Goal: Task Accomplishment & Management: Manage account settings

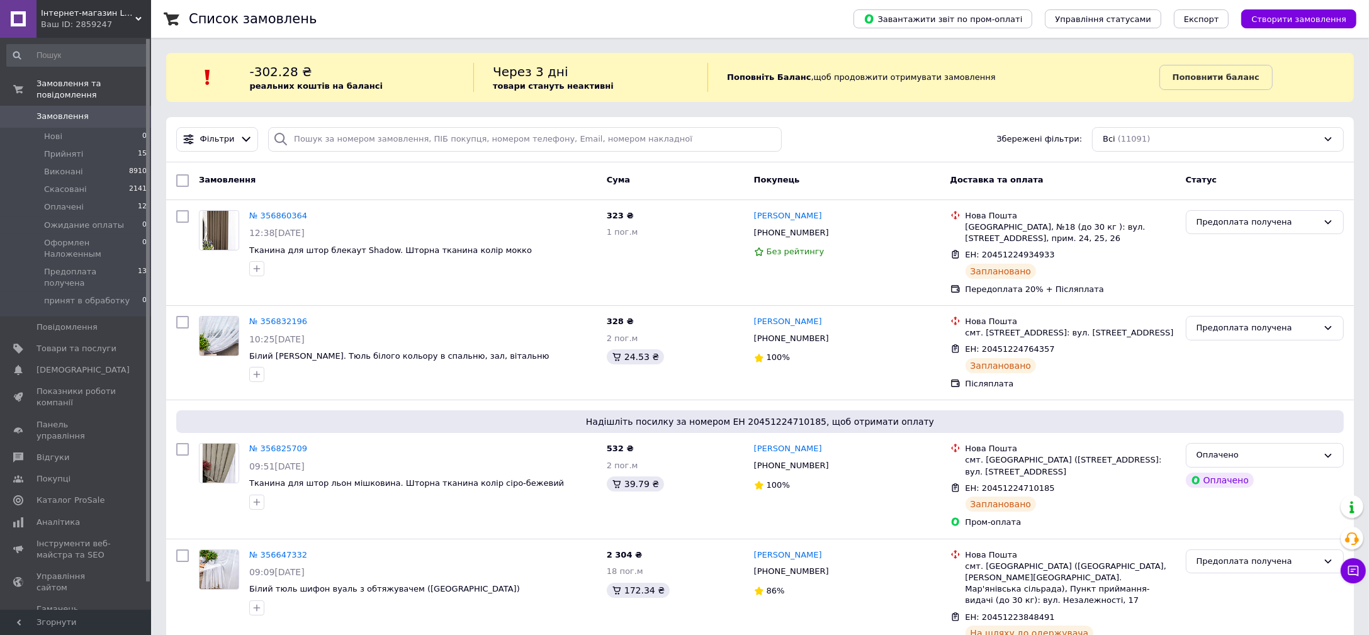
click at [54, 106] on link "Замовлення 0" at bounding box center [77, 116] width 154 height 21
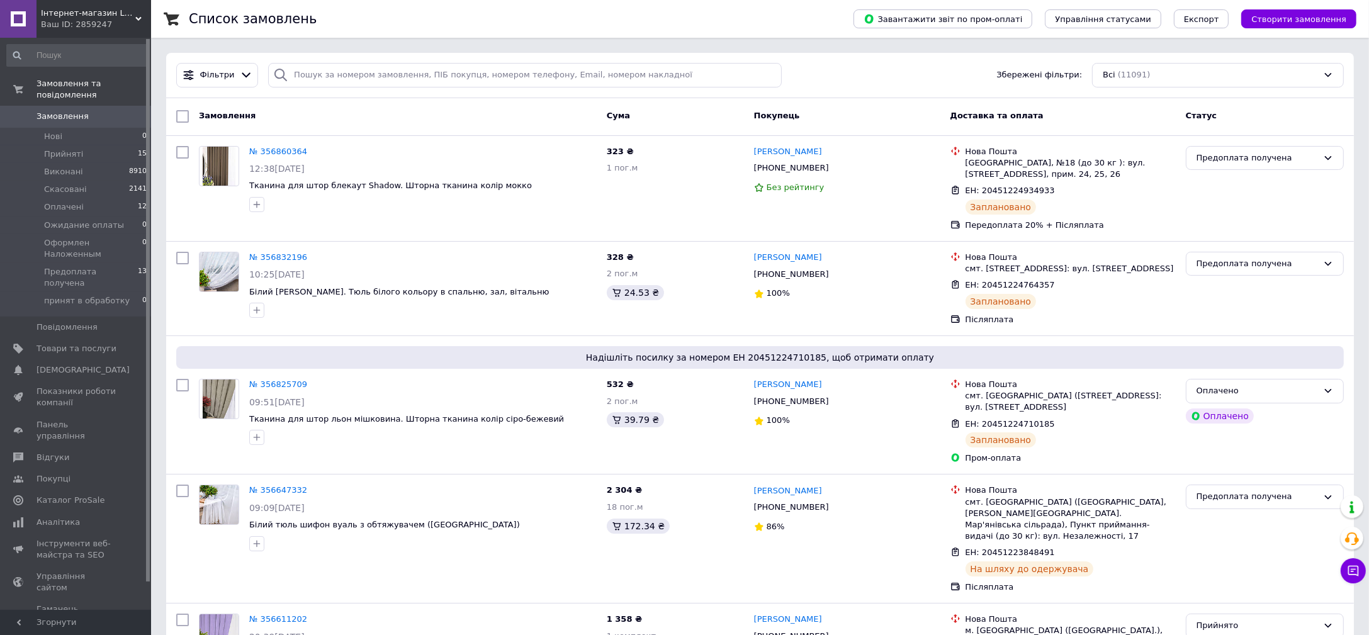
click at [60, 111] on span "Замовлення" at bounding box center [63, 116] width 52 height 11
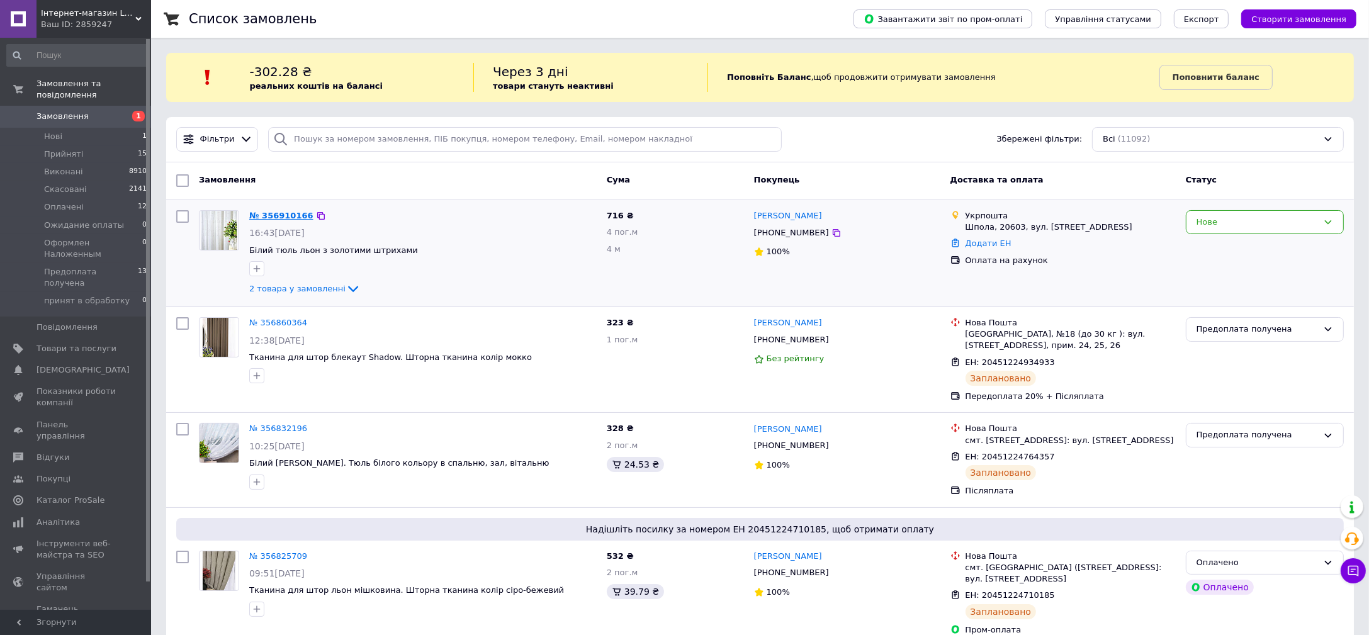
click at [291, 218] on link "№ 356910166" at bounding box center [281, 215] width 64 height 9
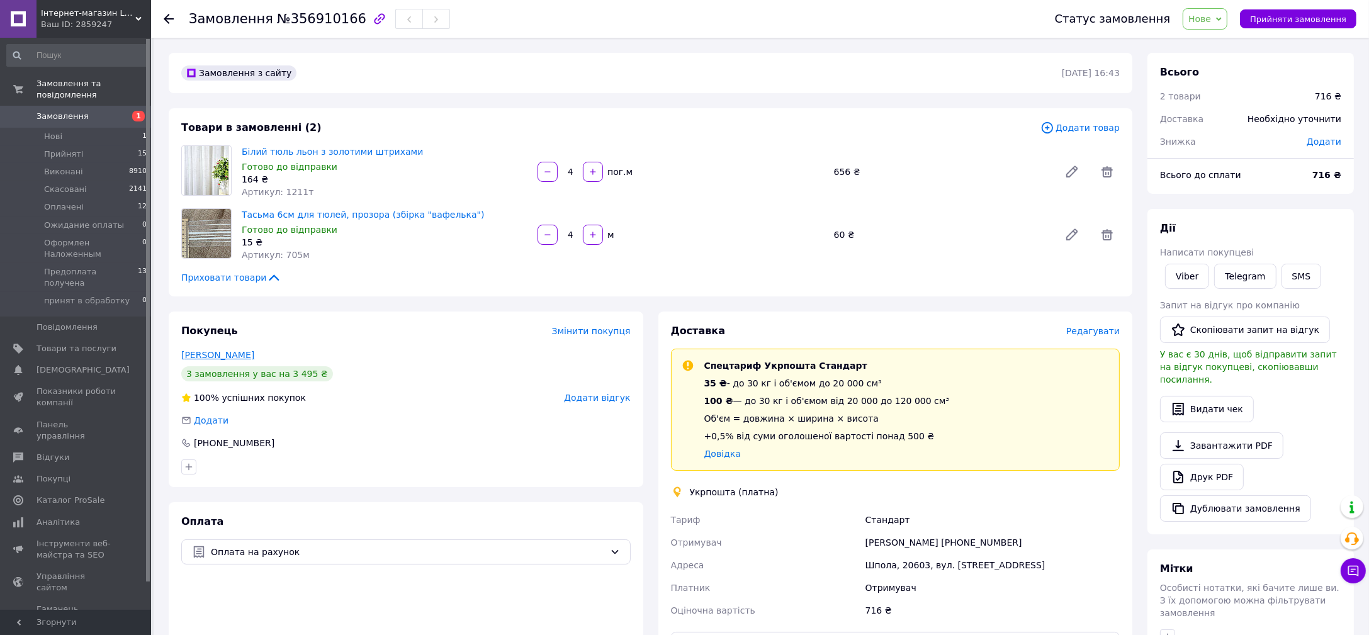
click at [239, 359] on link "Тимченко Марина" at bounding box center [217, 355] width 73 height 10
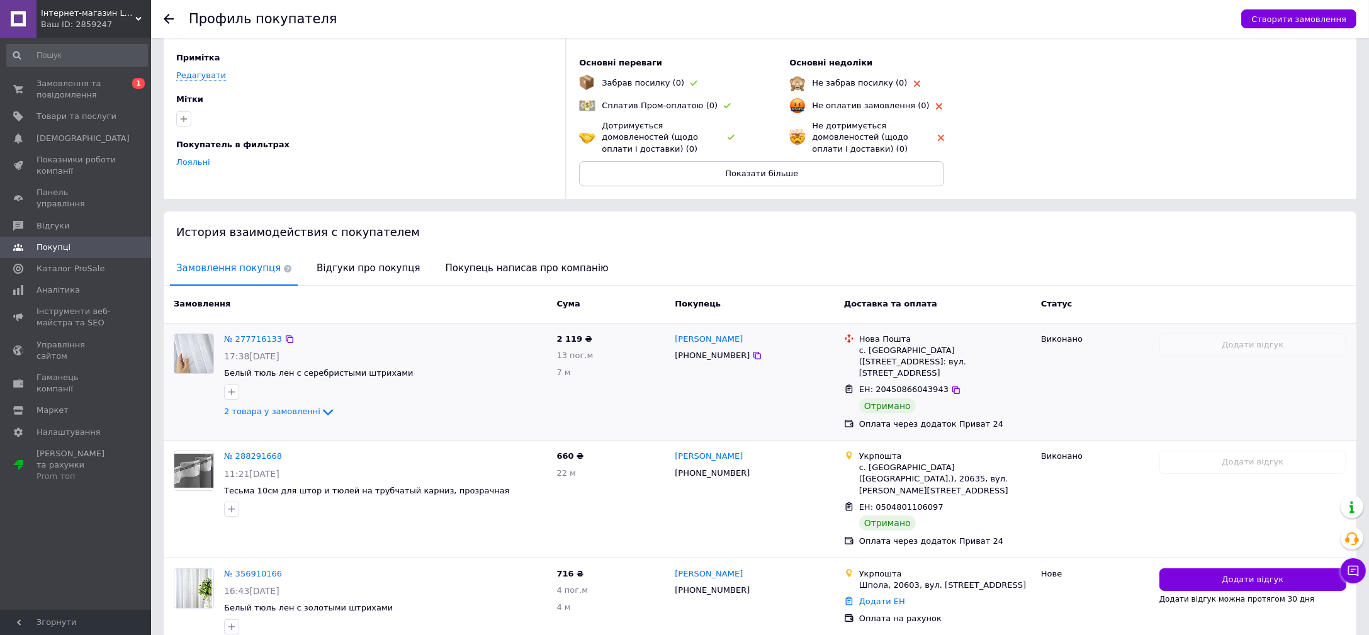
scroll to position [133, 0]
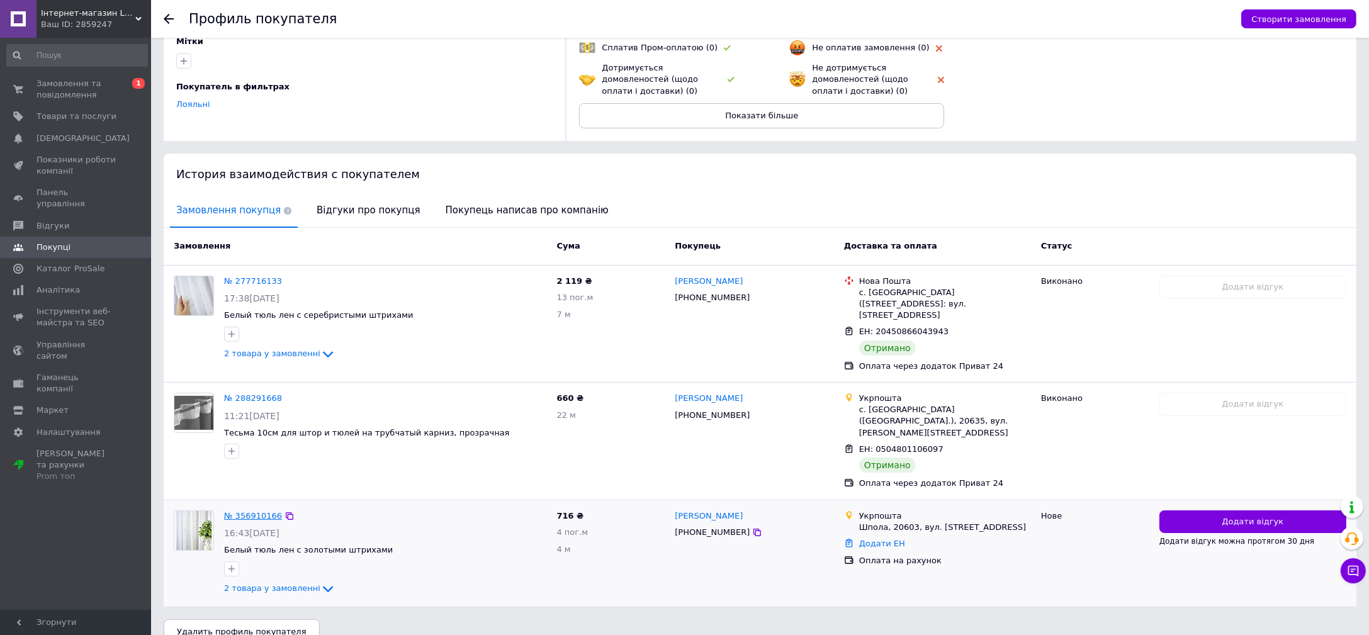
click at [248, 511] on link "№ 356910166" at bounding box center [253, 515] width 58 height 9
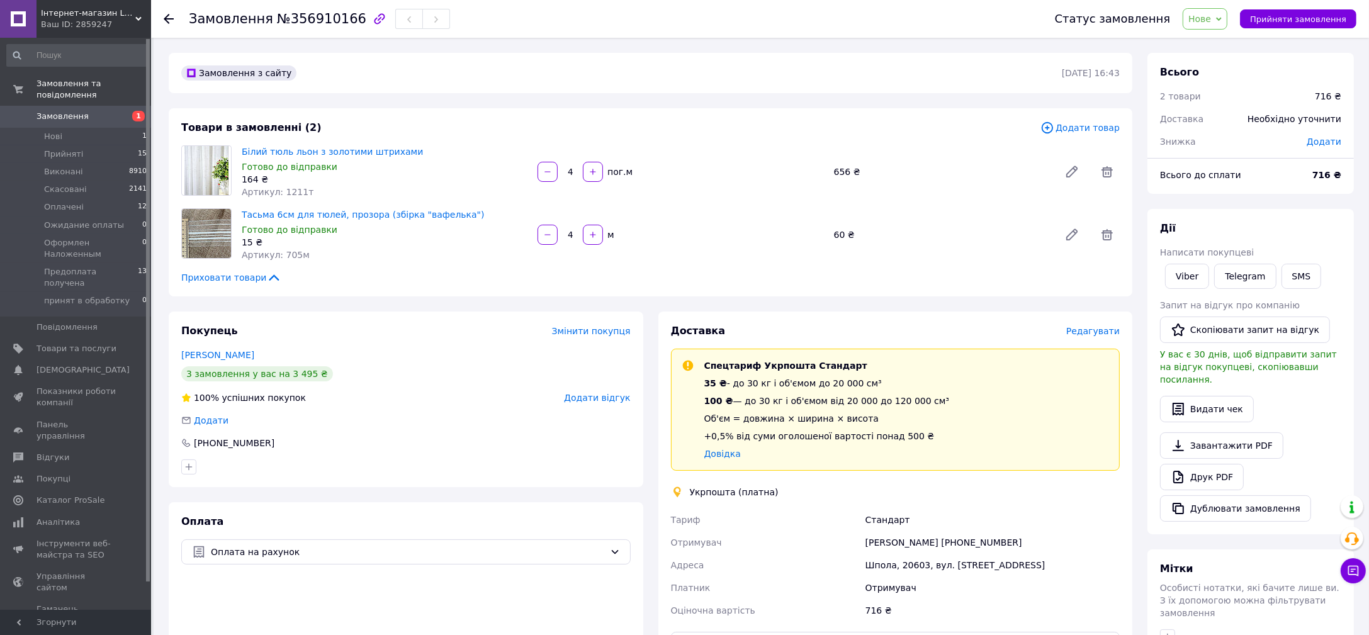
click at [332, 14] on span "№356910166" at bounding box center [321, 18] width 89 height 15
copy span "356910166"
click at [1199, 274] on link "Viber" at bounding box center [1187, 276] width 44 height 25
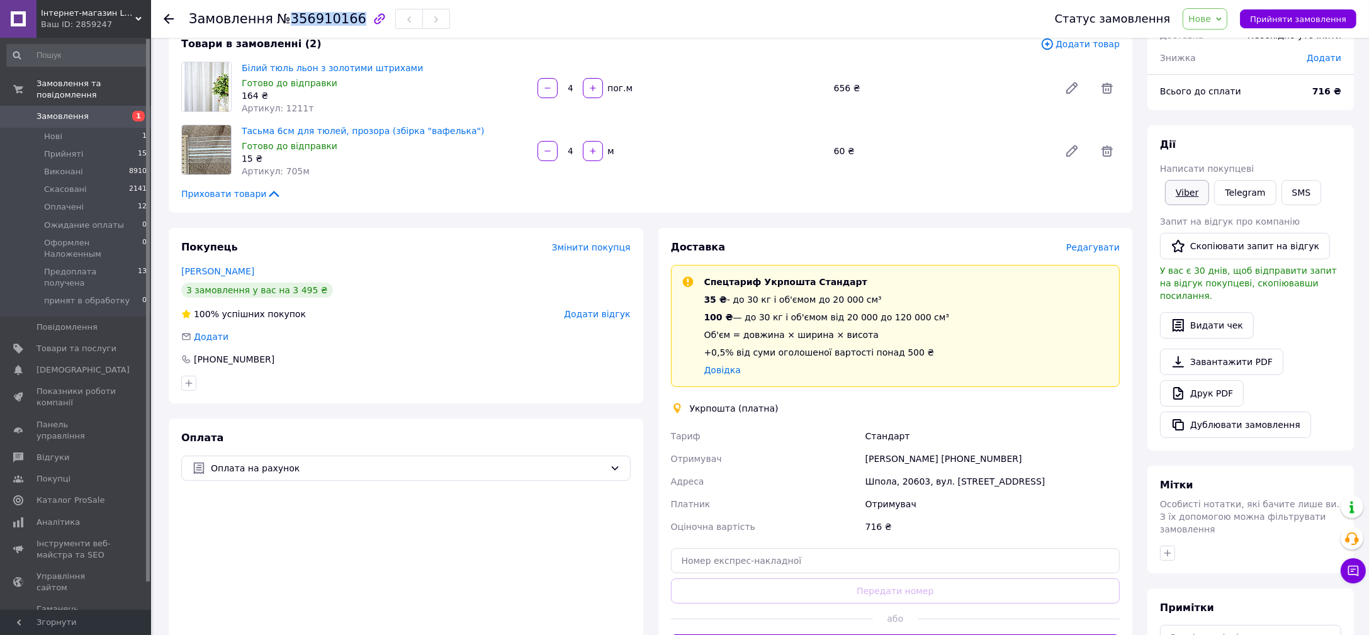
click at [1179, 193] on link "Viber" at bounding box center [1187, 192] width 44 height 25
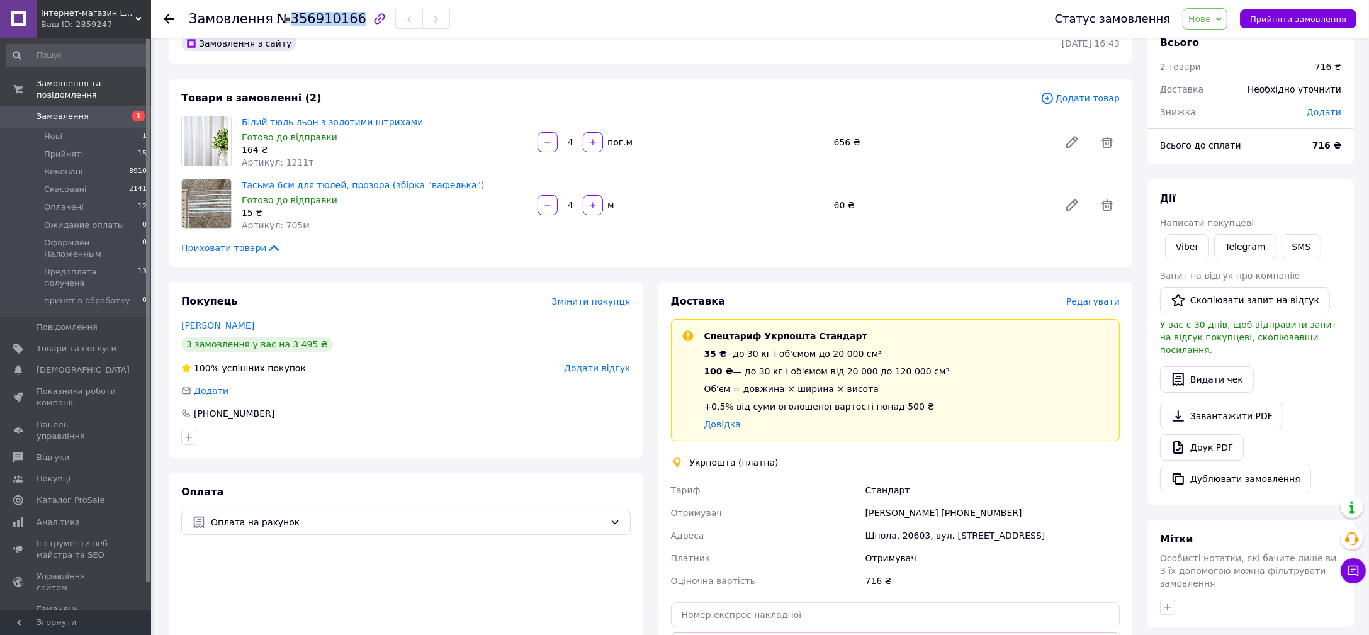
scroll to position [0, 0]
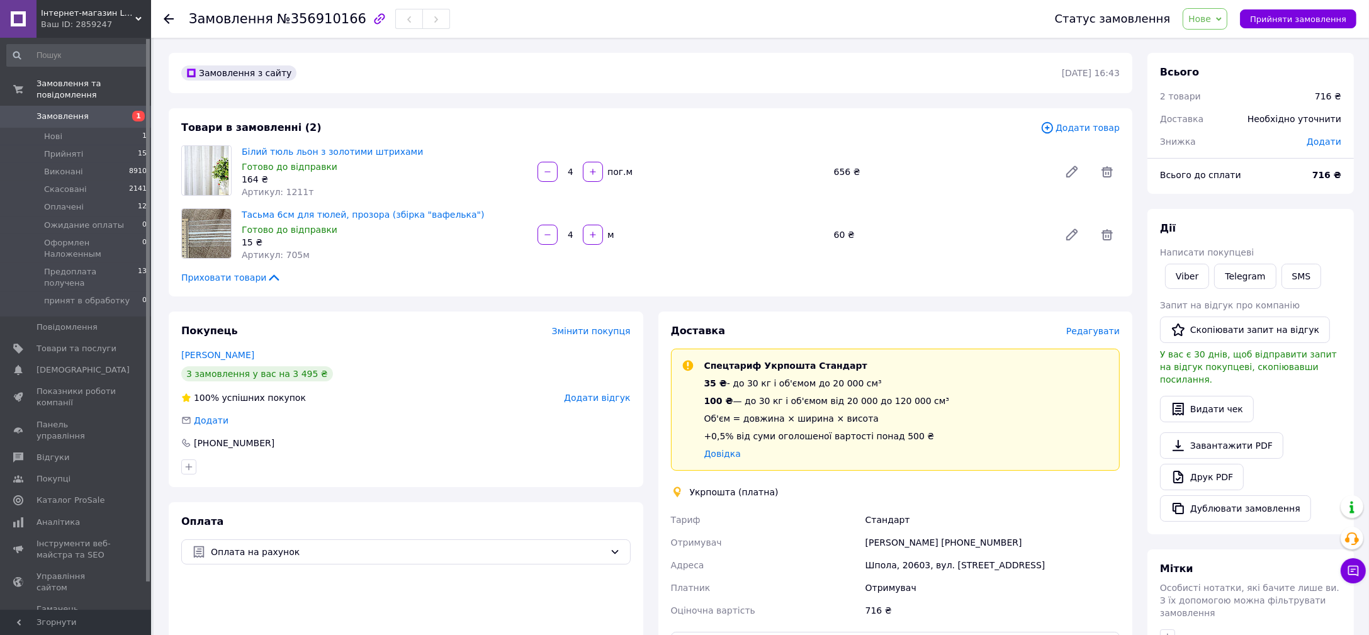
click at [499, 280] on div "Приховати товари" at bounding box center [650, 277] width 939 height 13
click at [331, 150] on link "Білий тюль льон з золотими штрихами" at bounding box center [332, 152] width 181 height 10
click at [390, 212] on link "Тасьма 6см для тюлей, прозора (збірка "вафелька")" at bounding box center [363, 215] width 243 height 10
click at [1228, 13] on span "Нове" at bounding box center [1205, 18] width 45 height 21
click at [1217, 45] on li "Прийнято" at bounding box center [1243, 44] width 118 height 19
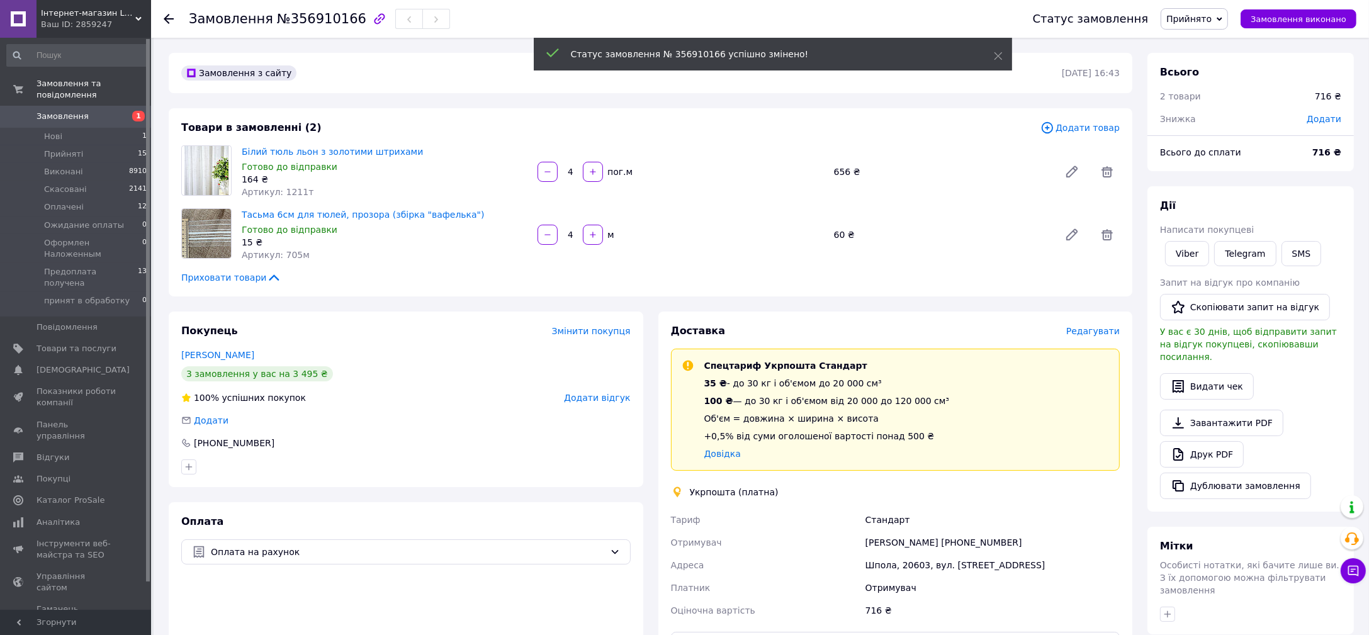
click at [68, 111] on span "Замовлення" at bounding box center [63, 116] width 52 height 11
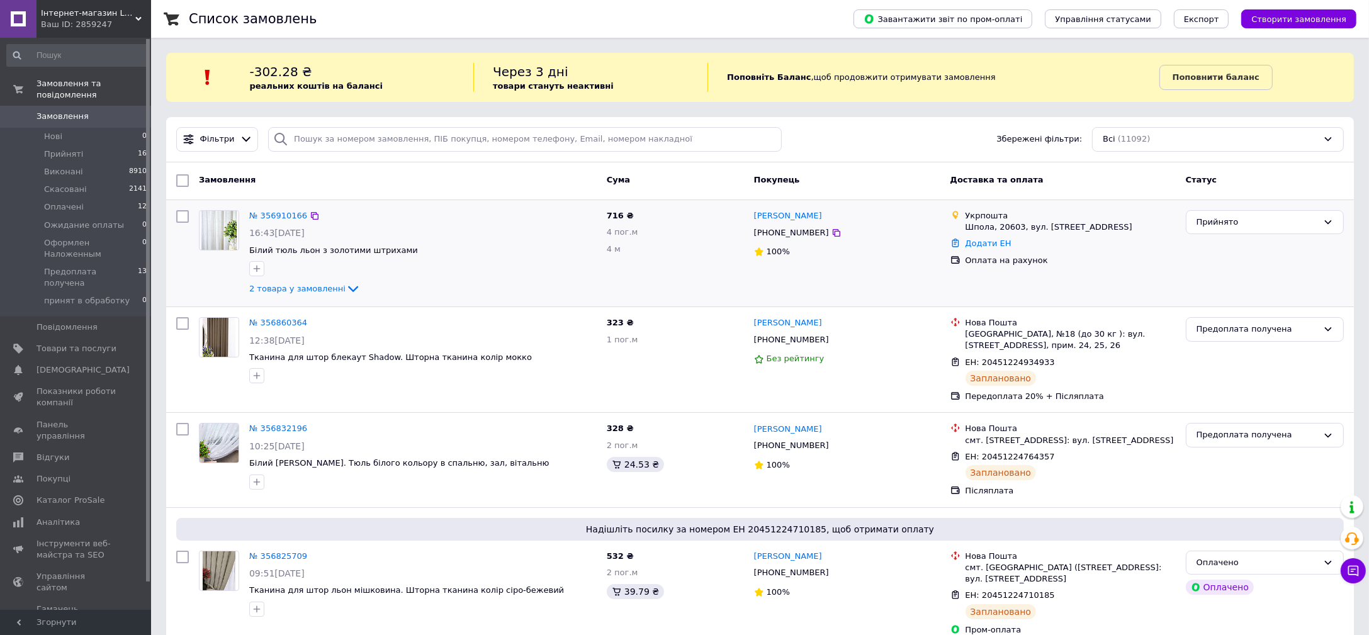
click at [276, 223] on div "№ 356910166 16:43, 12.08.2025 Білий тюль льон з золотими штрихами 2 товара у за…" at bounding box center [423, 253] width 358 height 96
click at [276, 208] on div "№ 356910166 16:43, 12.08.2025 Білий тюль льон з золотими штрихами 2 товара у за…" at bounding box center [423, 253] width 358 height 96
click at [278, 215] on link "№ 356910166" at bounding box center [278, 215] width 58 height 9
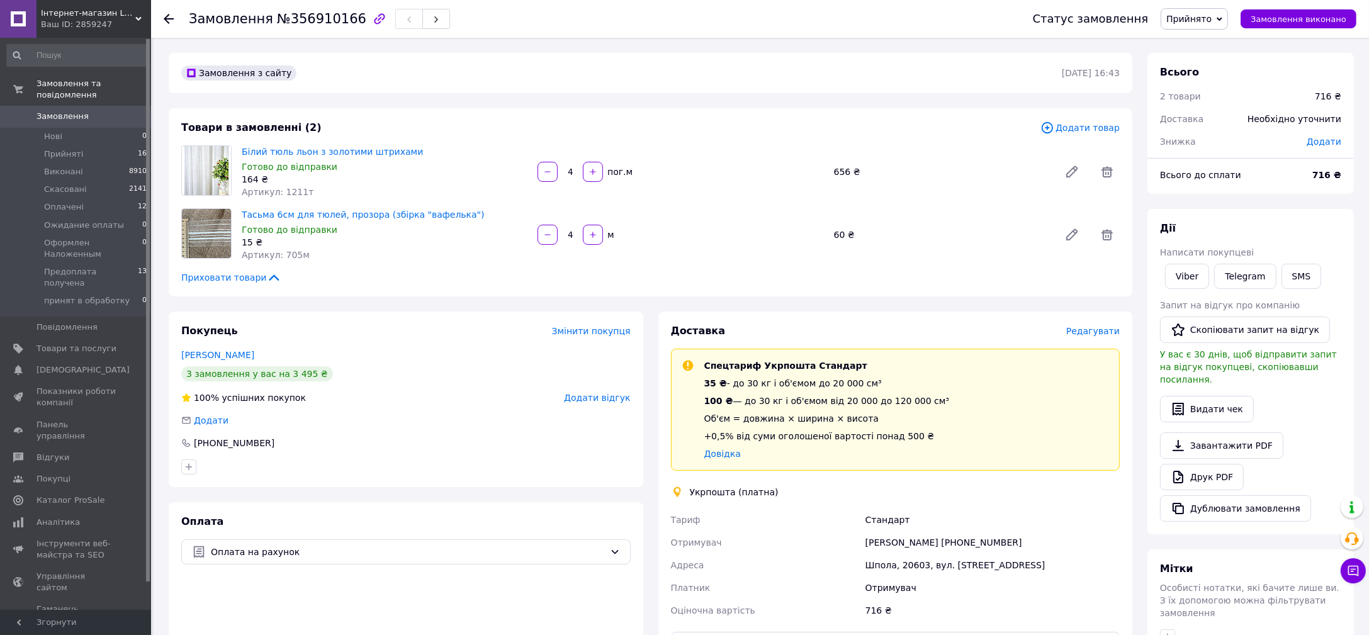
click at [1212, 21] on span "Прийнято" at bounding box center [1189, 19] width 45 height 10
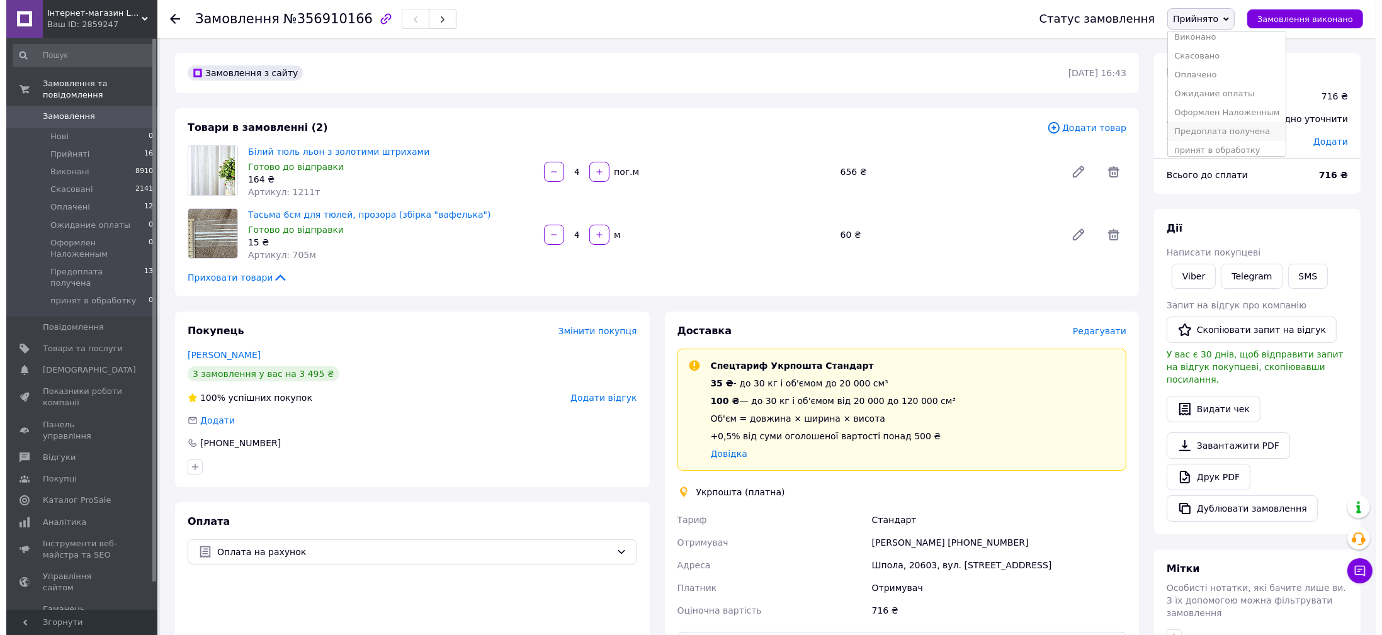
scroll to position [13, 0]
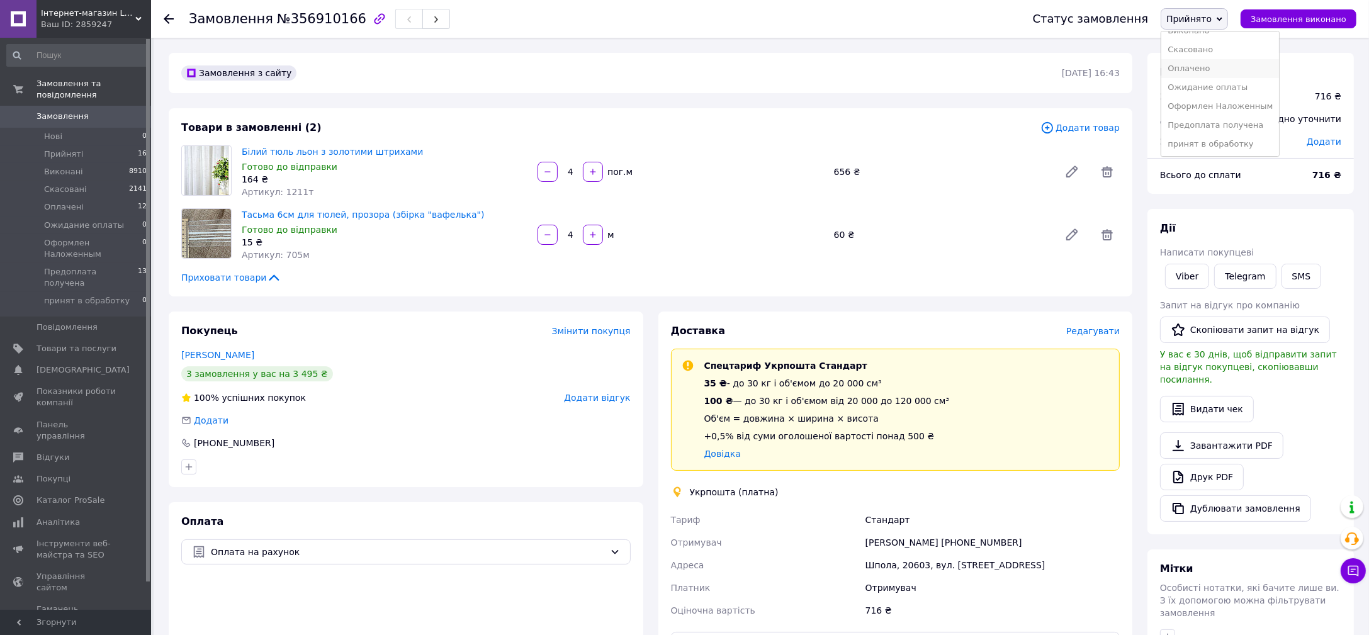
click at [1214, 68] on li "Оплачено" at bounding box center [1221, 68] width 118 height 19
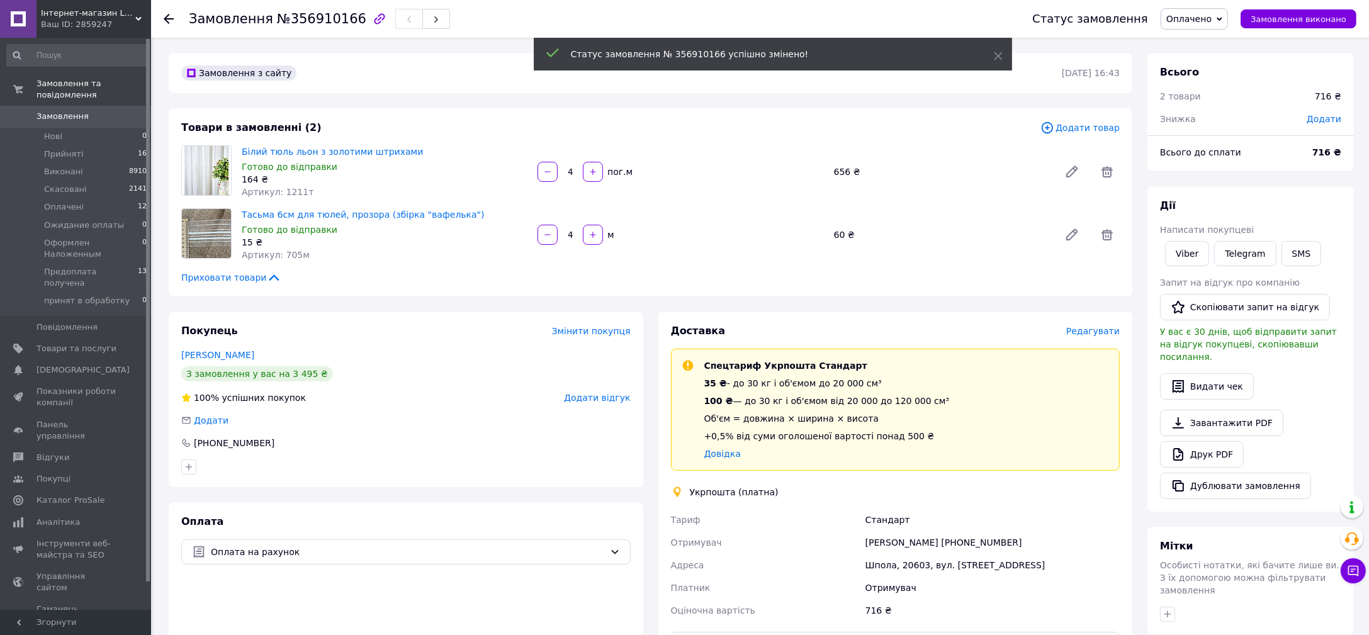
click at [1082, 331] on span "Редагувати" at bounding box center [1093, 331] width 54 height 10
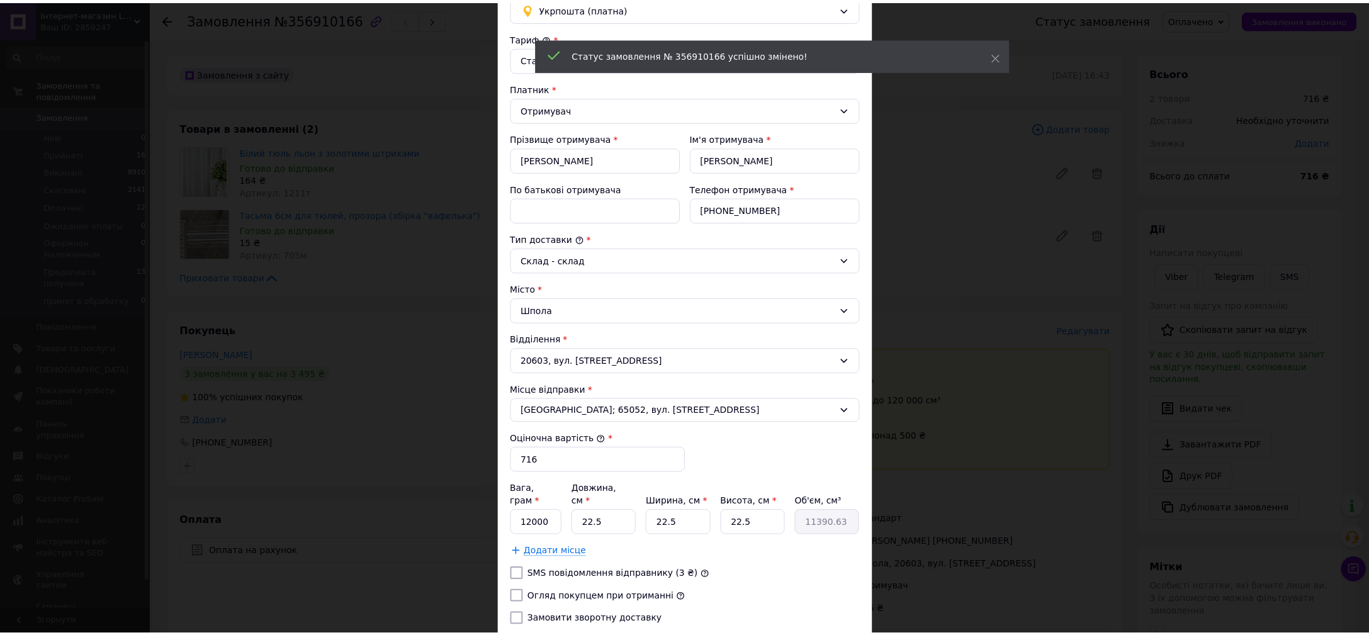
scroll to position [193, 0]
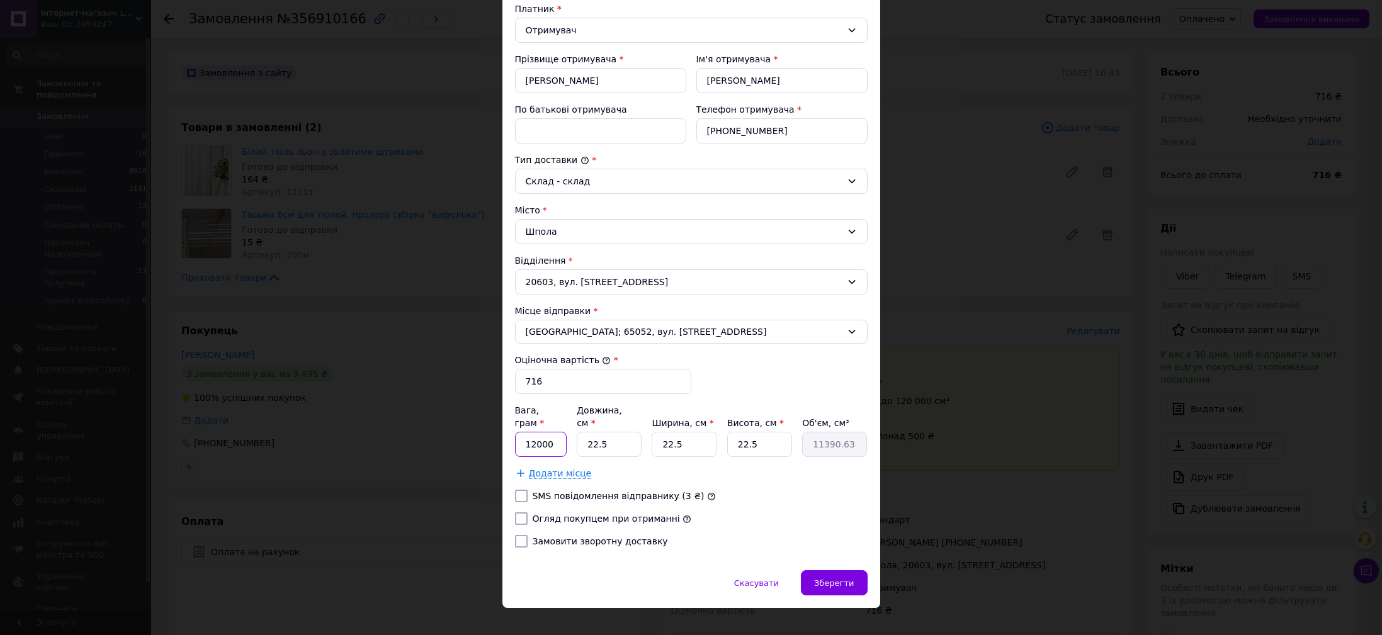
drag, startPoint x: 536, startPoint y: 429, endPoint x: 517, endPoint y: 433, distance: 19.3
click at [517, 433] on input "12000" at bounding box center [541, 444] width 52 height 25
type input "2000"
drag, startPoint x: 600, startPoint y: 436, endPoint x: 582, endPoint y: 437, distance: 17.7
click at [582, 437] on input "22.5" at bounding box center [609, 444] width 65 height 25
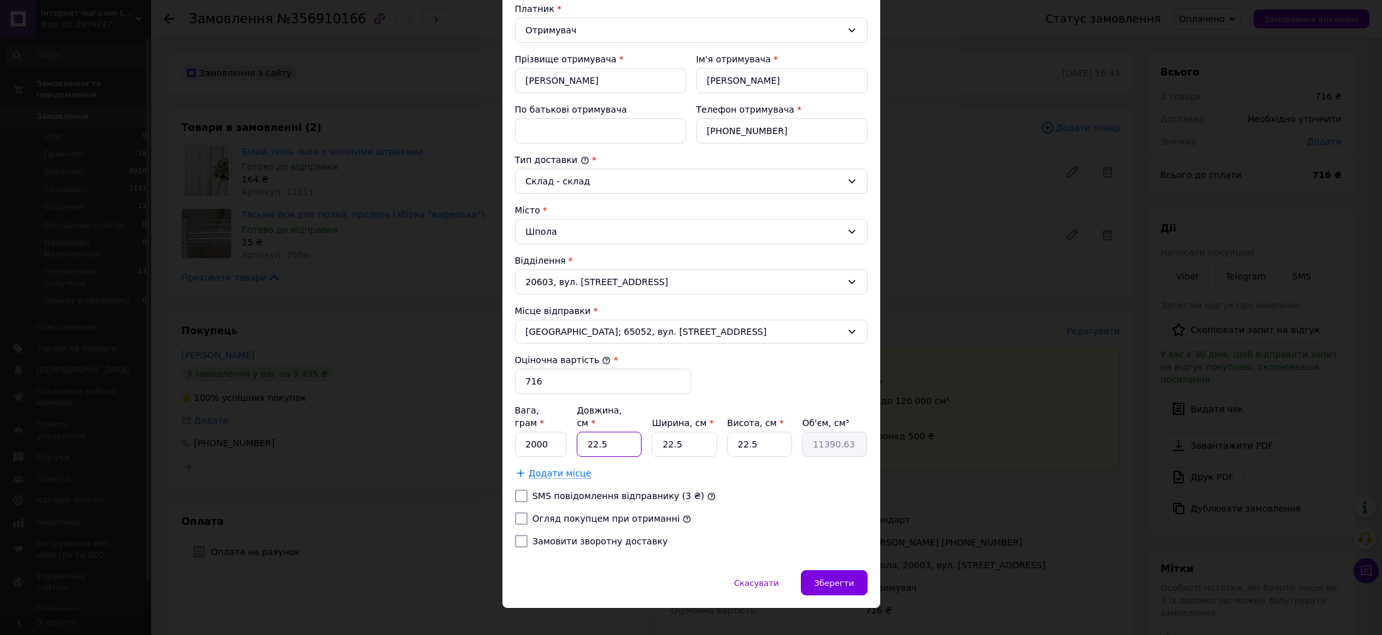
type input "2"
type input "1012.5"
type input "20"
type input "10125"
type input "20"
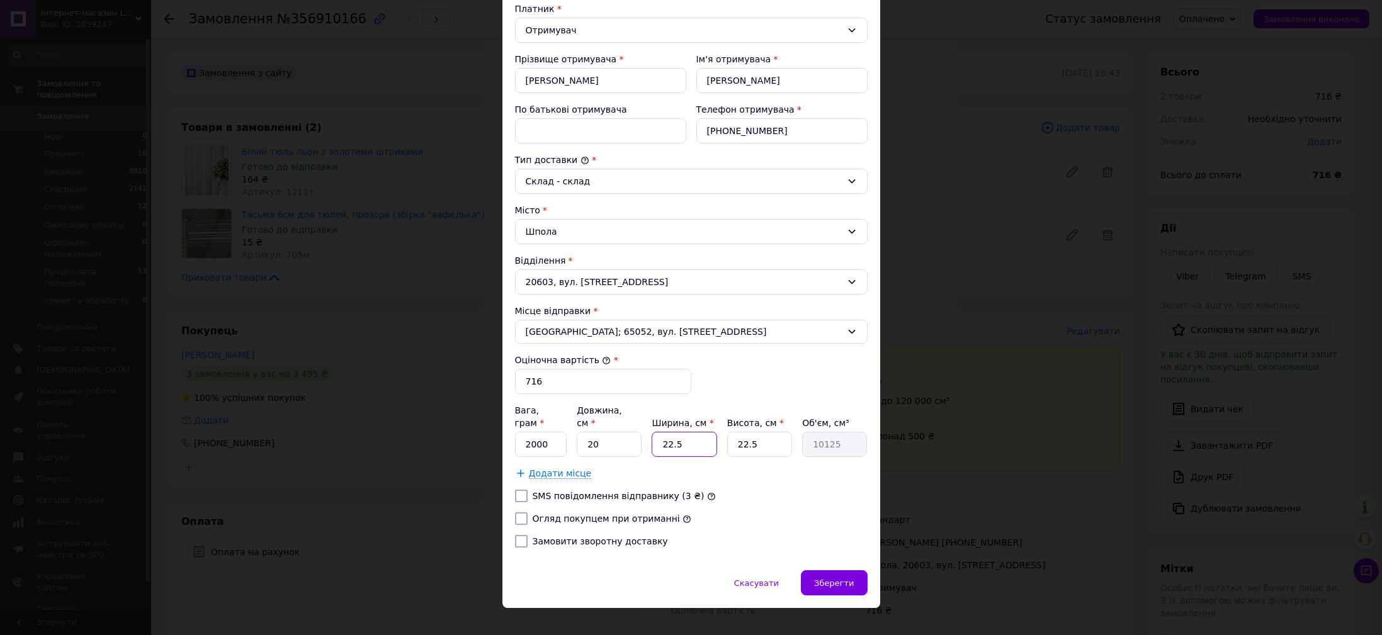
drag, startPoint x: 684, startPoint y: 422, endPoint x: 655, endPoint y: 431, distance: 29.5
click at [655, 432] on input "22.5" at bounding box center [684, 444] width 65 height 25
type input "2"
type input "900"
type input "20"
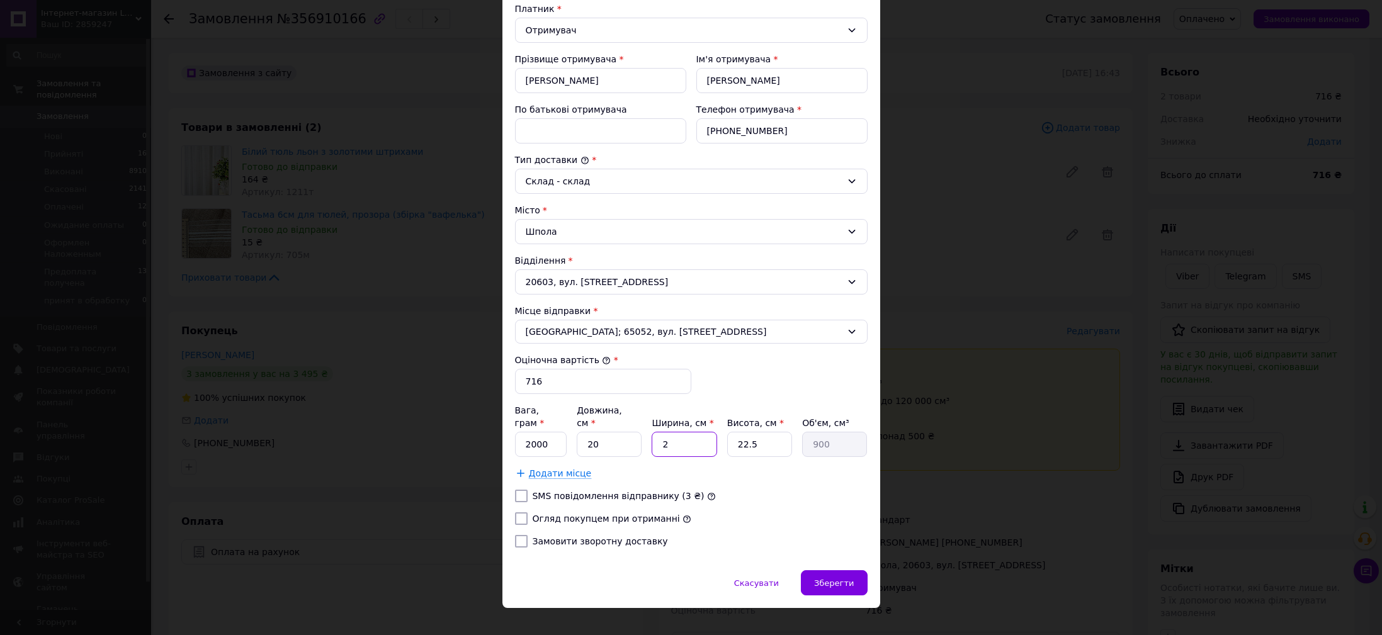
type input "9000"
type input "20"
click at [732, 432] on input "22.5" at bounding box center [759, 444] width 65 height 25
type input "2"
type input "800"
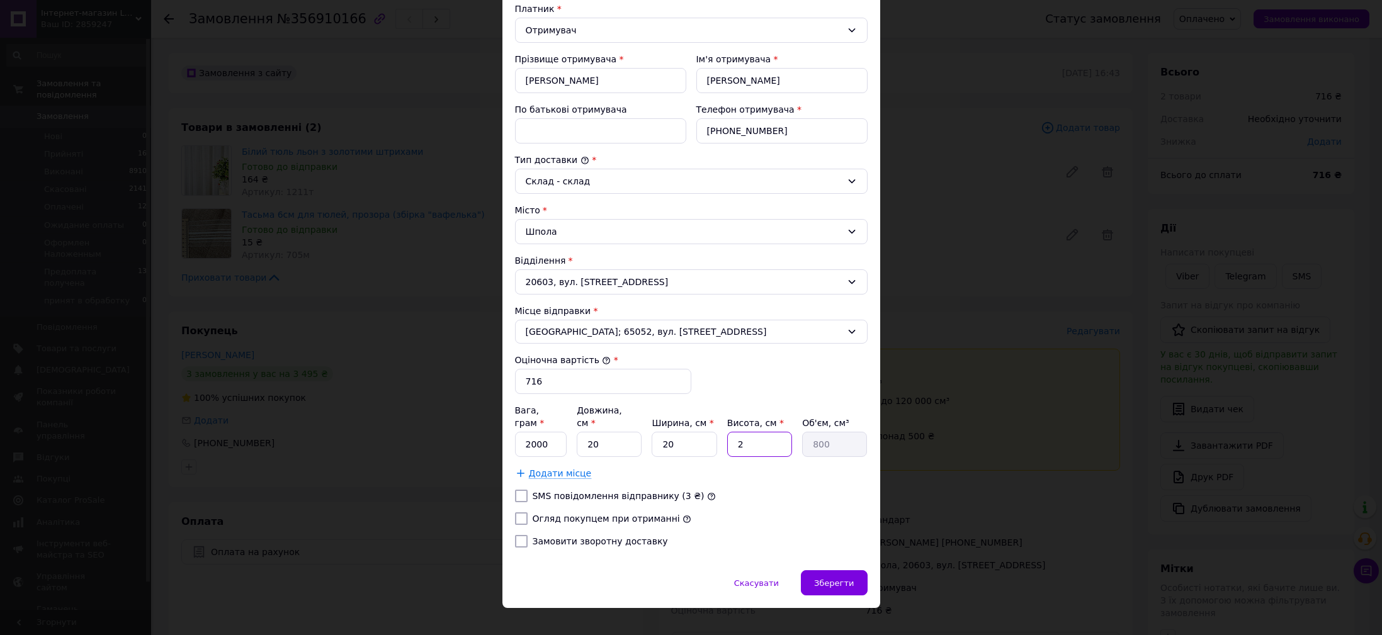
type input "20"
type input "8000"
type input "20"
click at [519, 512] on input "Огляд покупцем при отриманні" at bounding box center [521, 518] width 13 height 13
checkbox input "true"
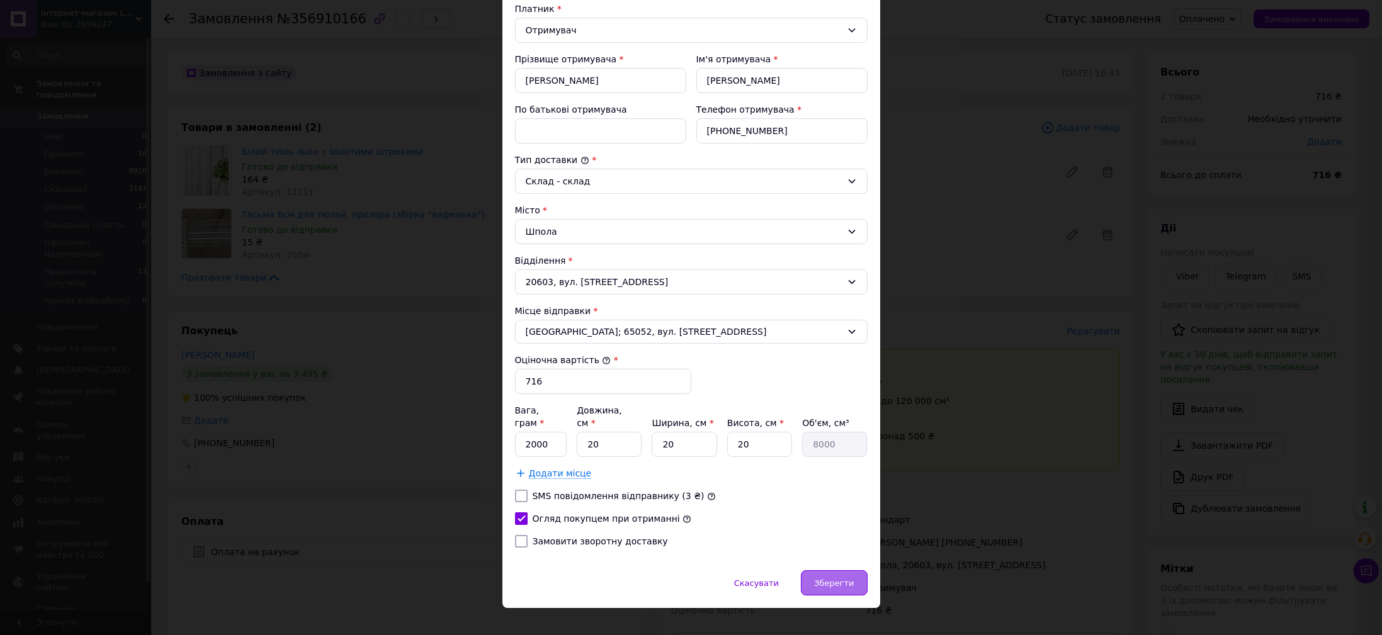
click at [832, 579] on span "Зберегти" at bounding box center [834, 583] width 40 height 9
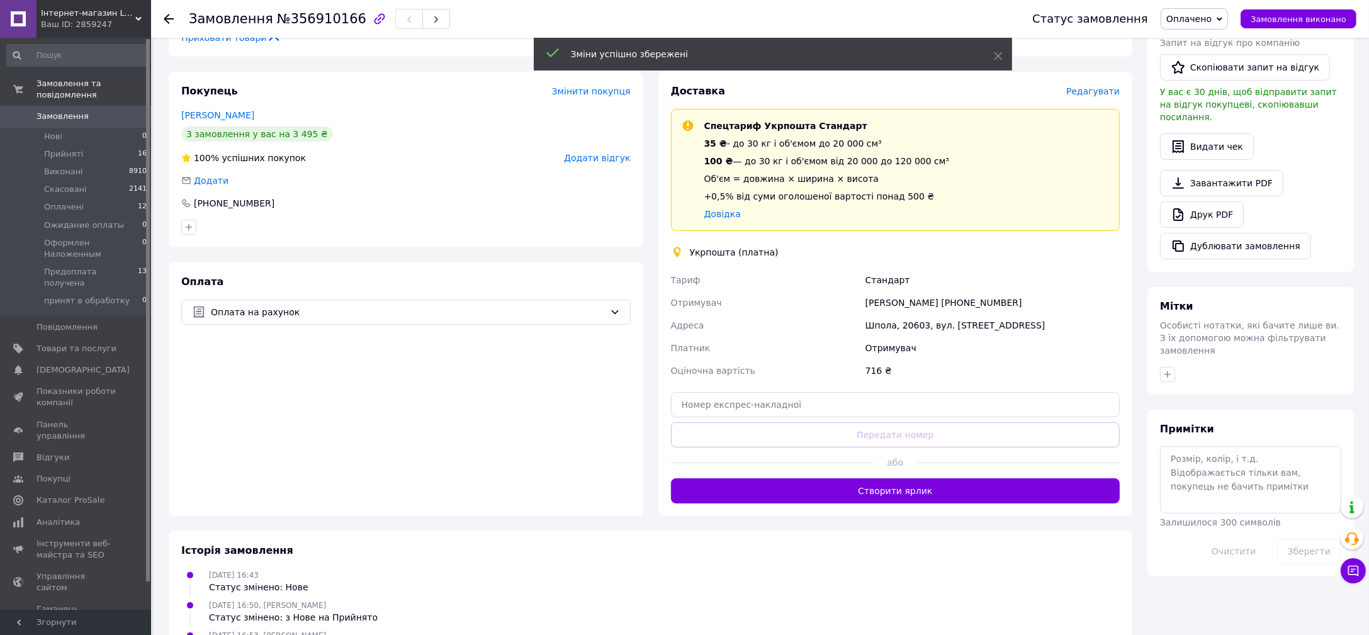
scroll to position [252, 0]
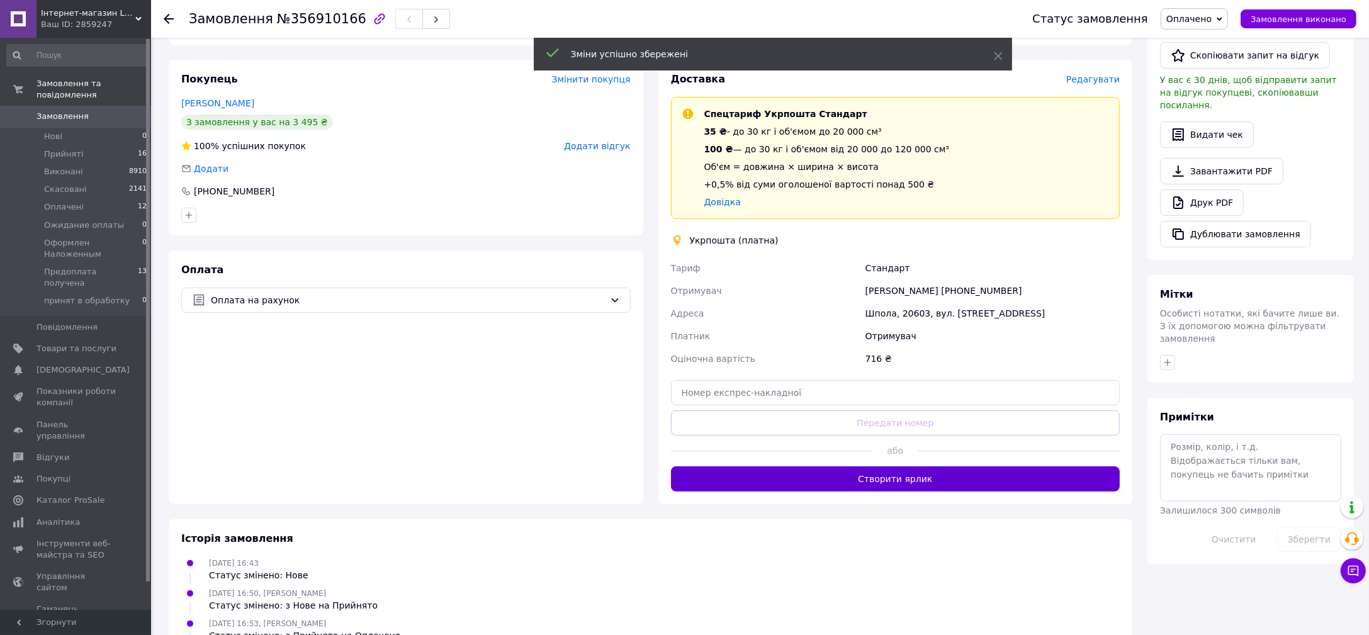
click at [885, 482] on button "Створити ярлик" at bounding box center [896, 479] width 450 height 25
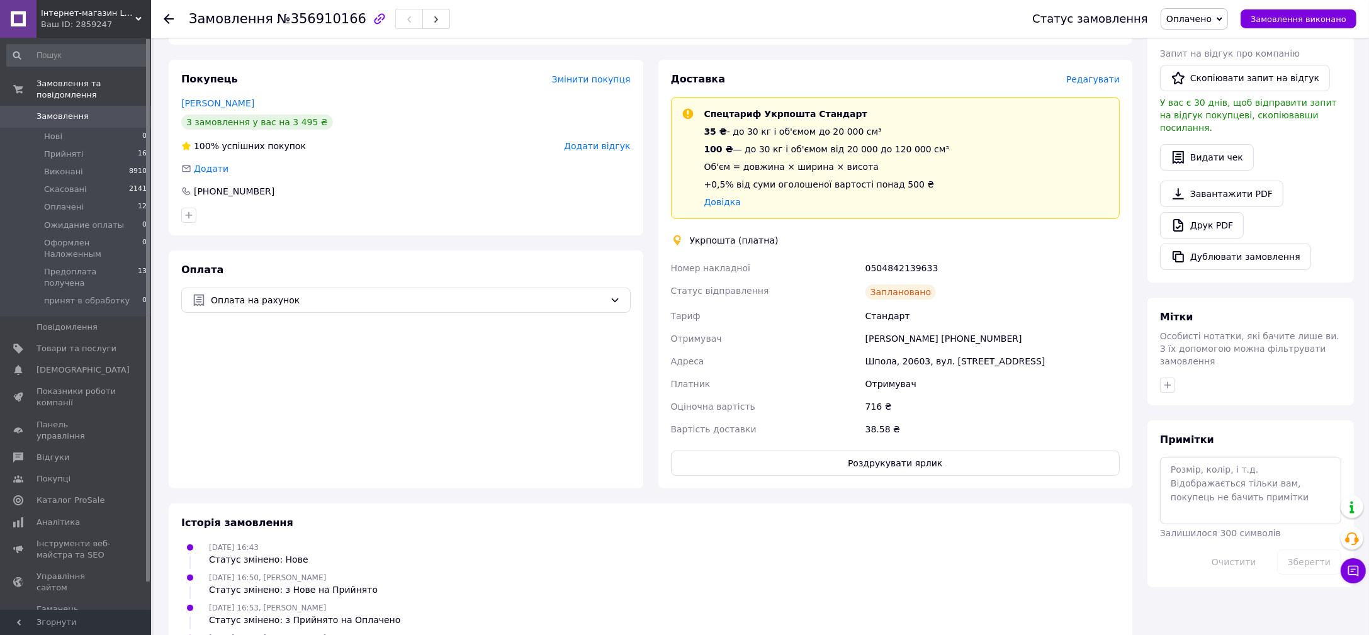
click at [890, 264] on div "0504842139633" at bounding box center [992, 268] width 259 height 23
copy div "0504842139633"
click at [900, 460] on button "Роздрукувати ярлик" at bounding box center [896, 463] width 450 height 25
click at [999, 395] on div "716 ₴" at bounding box center [992, 406] width 259 height 23
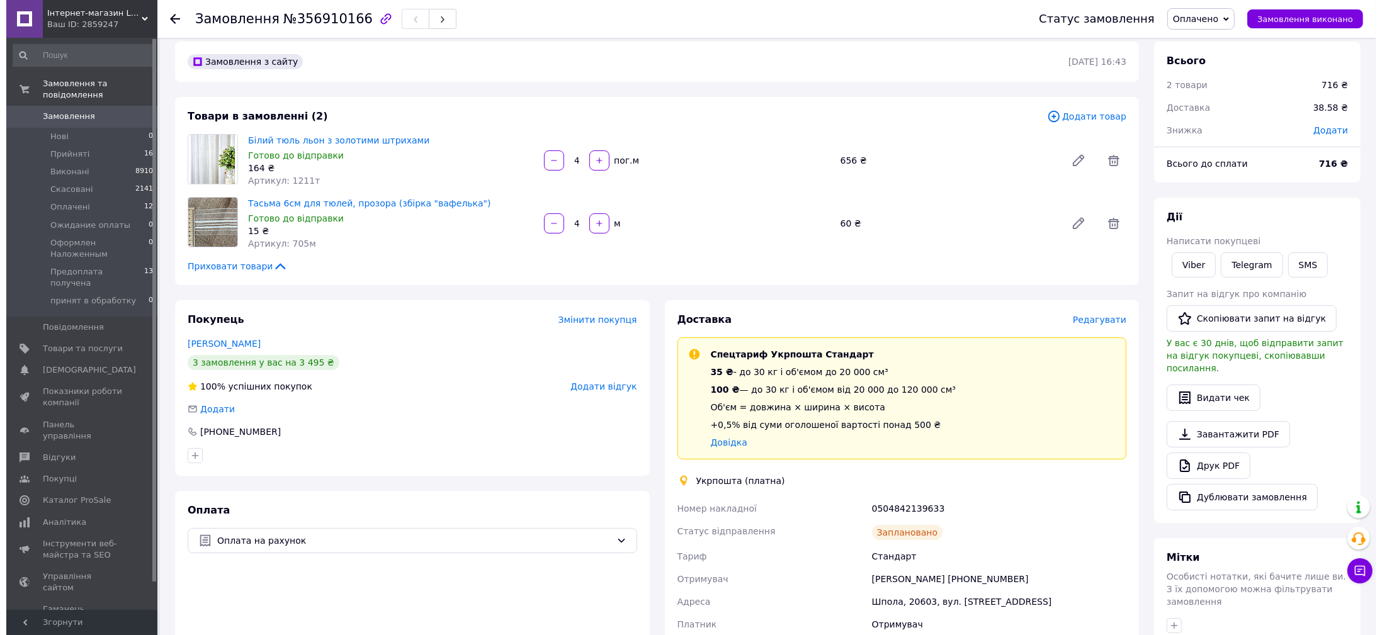
scroll to position [0, 0]
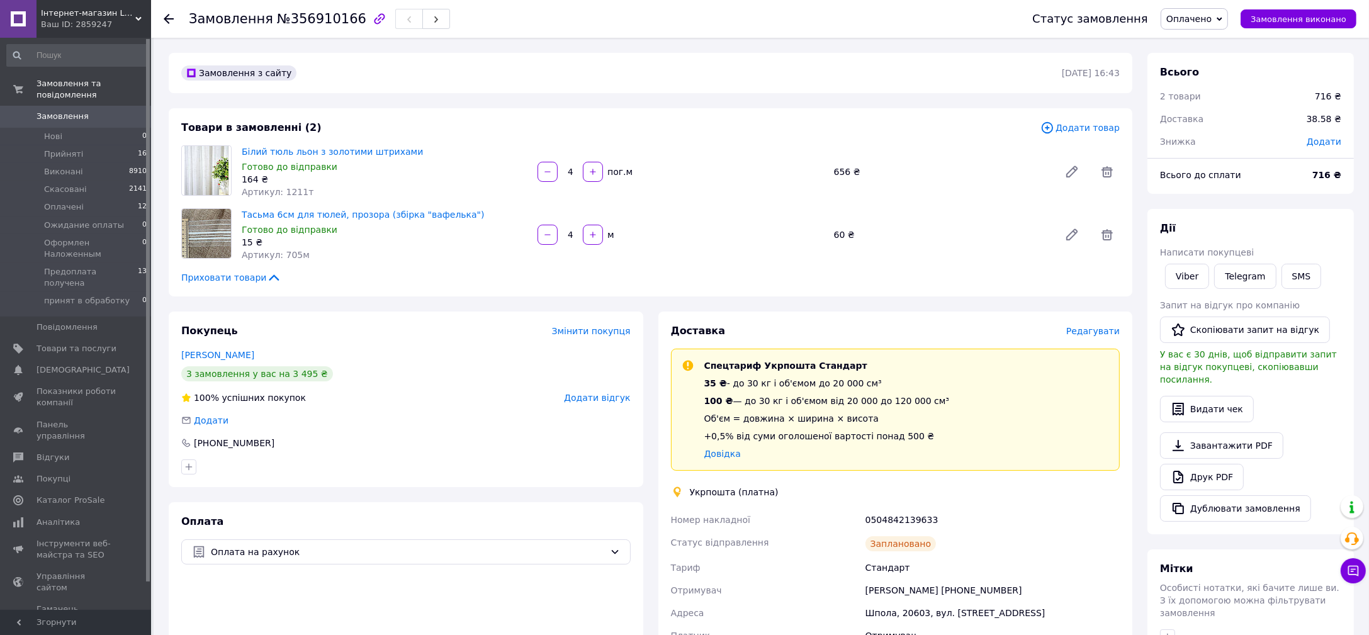
click at [74, 111] on span "Замовлення" at bounding box center [63, 116] width 52 height 11
